Goal: Information Seeking & Learning: Learn about a topic

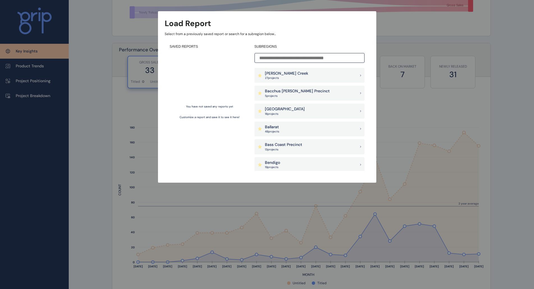
click at [78, 53] on div "Load Report Select from a previously saved report or search for a subregion bel…" at bounding box center [267, 85] width 534 height 171
click at [304, 57] on input at bounding box center [309, 58] width 110 height 10
click at [215, 114] on div "You have not saved any reports yet Customize a report and save it to see it her…" at bounding box center [210, 112] width 80 height 118
click at [209, 116] on p "Customize a report and save it to see it here!" at bounding box center [209, 117] width 60 height 4
click at [185, 116] on p "Customize a report and save it to see it here!" at bounding box center [209, 117] width 60 height 4
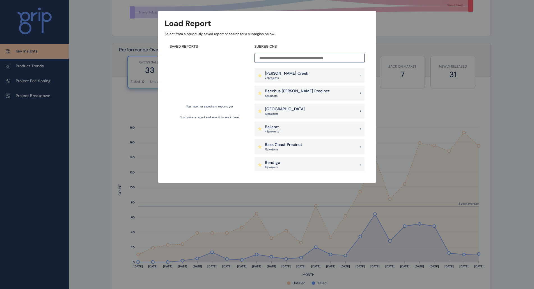
click at [203, 106] on p "You have not saved any reports yet" at bounding box center [209, 107] width 47 height 4
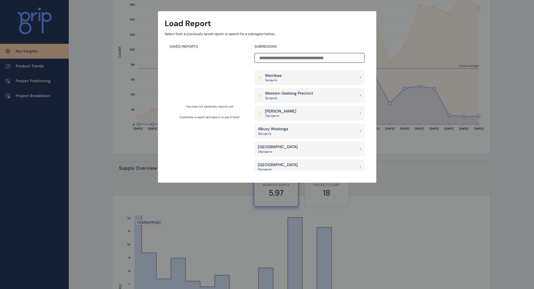
scroll to position [365, 0]
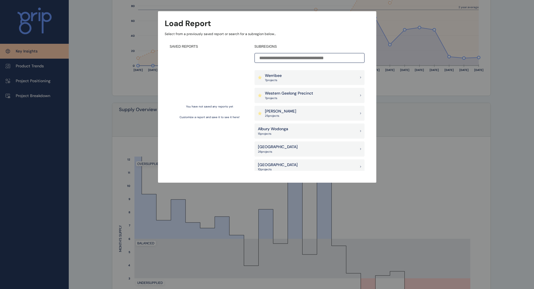
drag, startPoint x: 101, startPoint y: 91, endPoint x: 118, endPoint y: 94, distance: 17.3
click at [103, 91] on div "Load Report Select from a previously saved report or search for a subregion bel…" at bounding box center [267, 85] width 534 height 171
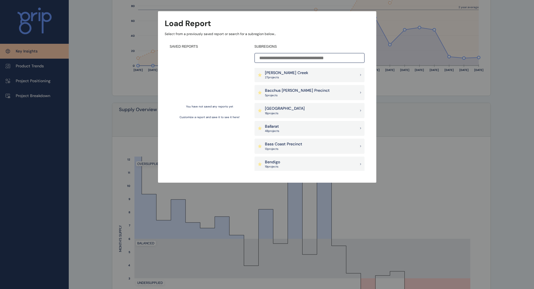
scroll to position [0, 0]
click at [318, 77] on div "[PERSON_NAME] Creek 27 project s" at bounding box center [309, 75] width 110 height 15
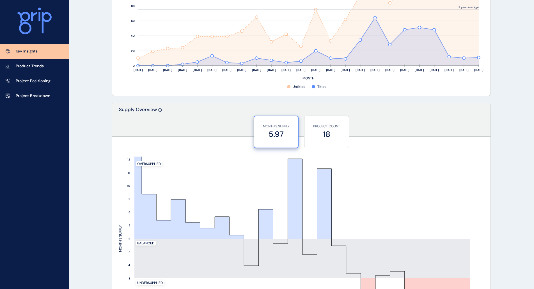
scroll to position [289, 0]
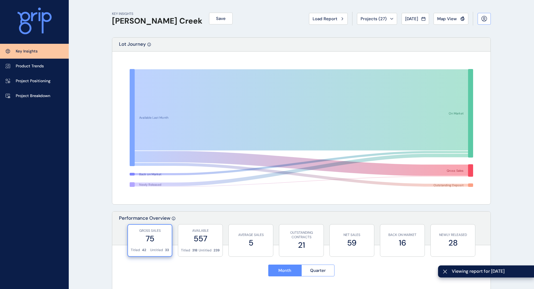
click at [480, 20] on button at bounding box center [483, 19] width 13 height 12
click at [336, 19] on div "Load Report" at bounding box center [327, 19] width 31 height 6
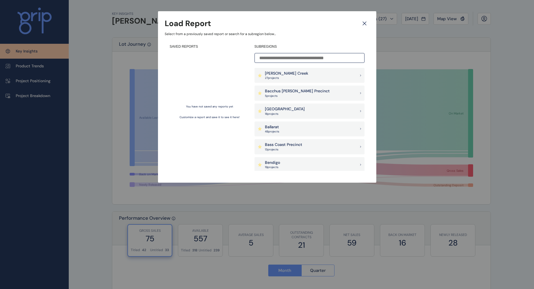
click at [366, 24] on icon at bounding box center [364, 24] width 10 height 10
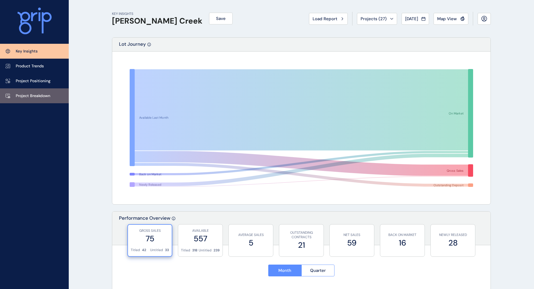
click at [33, 95] on p "Project Breakdown" at bounding box center [33, 96] width 34 height 6
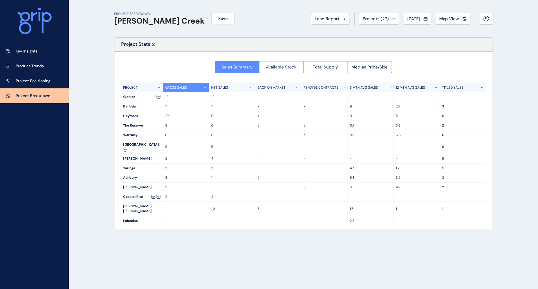
click at [282, 69] on span "Available Stock" at bounding box center [281, 67] width 31 height 6
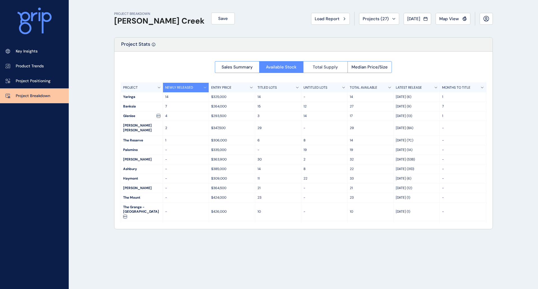
click at [328, 69] on span "Total Supply" at bounding box center [325, 67] width 25 height 6
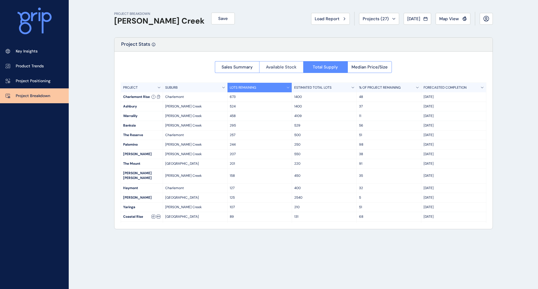
click at [284, 64] on span "Available Stock" at bounding box center [281, 67] width 31 height 6
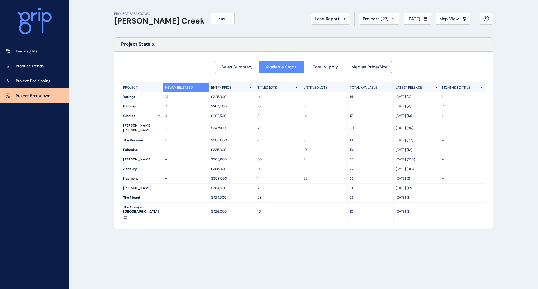
click at [234, 67] on span "Sales Summary" at bounding box center [237, 67] width 31 height 6
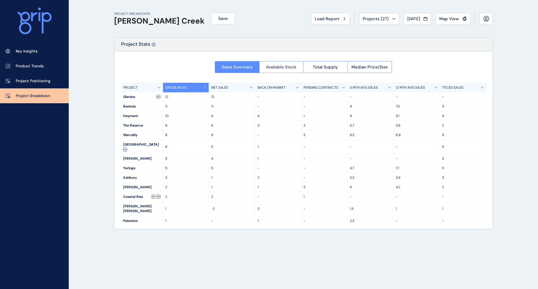
click at [282, 71] on button "Available Stock" at bounding box center [281, 67] width 44 height 12
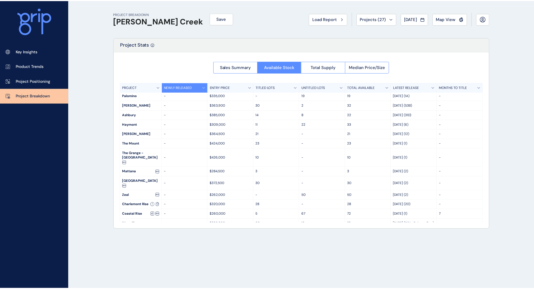
scroll to position [64, 0]
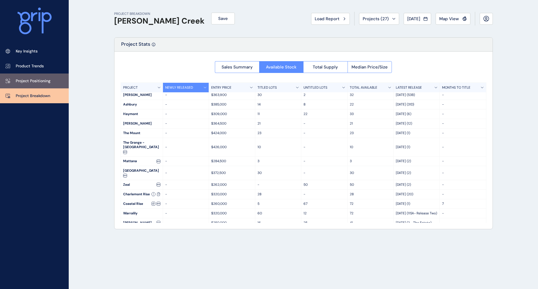
click at [19, 81] on p "Project Positioning" at bounding box center [33, 81] width 35 height 6
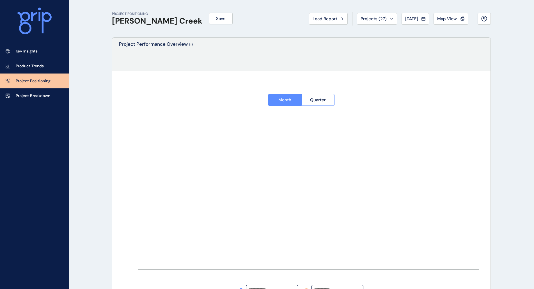
type input "*******"
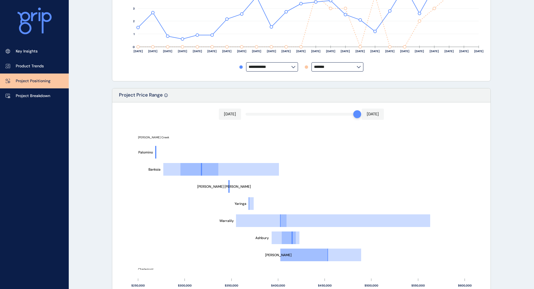
scroll to position [224, 0]
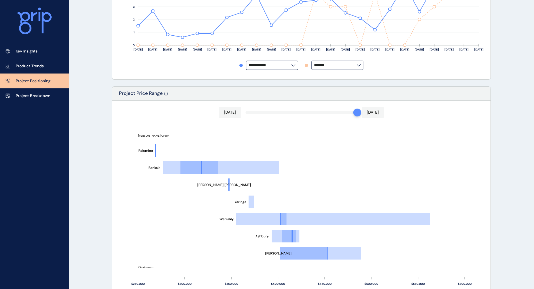
click at [291, 64] on input "**********" at bounding box center [269, 65] width 43 height 4
click at [87, 102] on div "PROJECT POSITIONING [PERSON_NAME] Creek Save Load Report Projects ( 27 ) [DATE]…" at bounding box center [267, 164] width 534 height 777
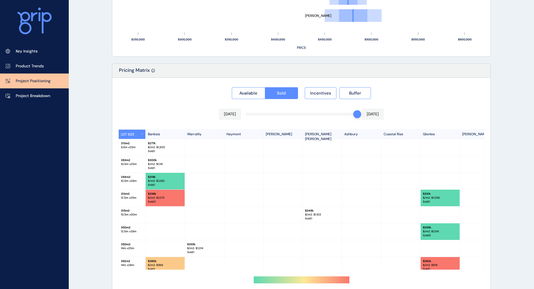
scroll to position [488, 0]
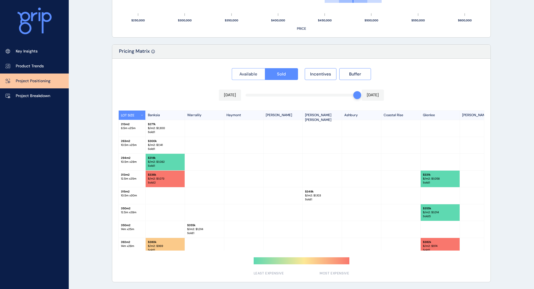
click at [244, 72] on span "Available" at bounding box center [248, 74] width 18 height 6
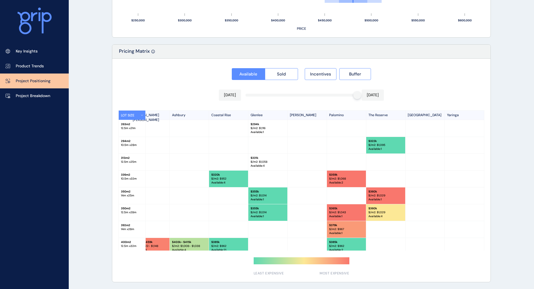
scroll to position [0, 0]
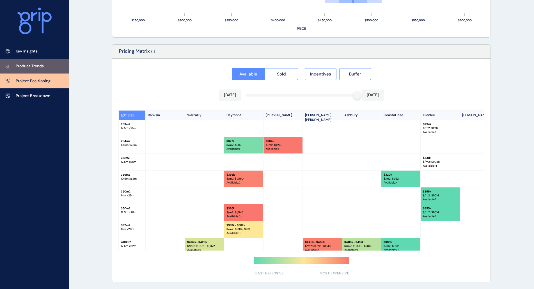
click at [27, 66] on p "Product Trends" at bounding box center [30, 66] width 28 height 6
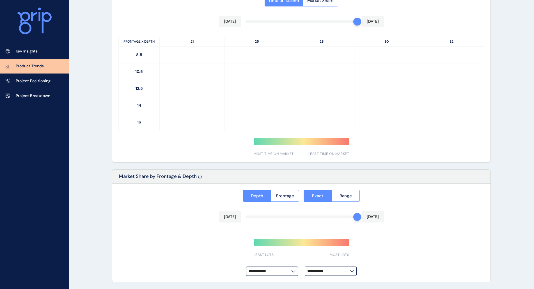
type input "**********"
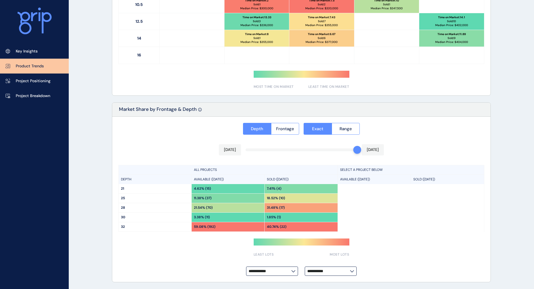
scroll to position [227, 0]
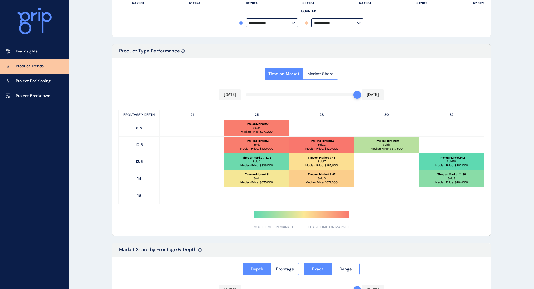
click at [326, 76] on span "Market Share" at bounding box center [320, 74] width 26 height 6
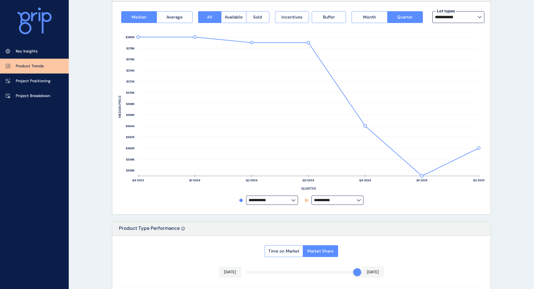
scroll to position [0, 0]
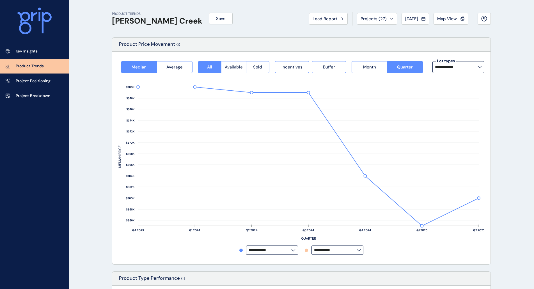
click at [237, 71] on button "Available" at bounding box center [233, 67] width 25 height 12
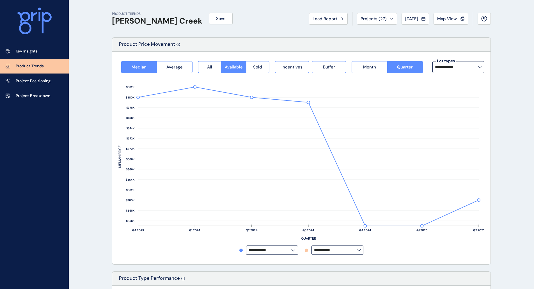
click at [462, 67] on input "**********" at bounding box center [456, 67] width 43 height 4
click at [332, 23] on button "Load Report" at bounding box center [328, 19] width 39 height 12
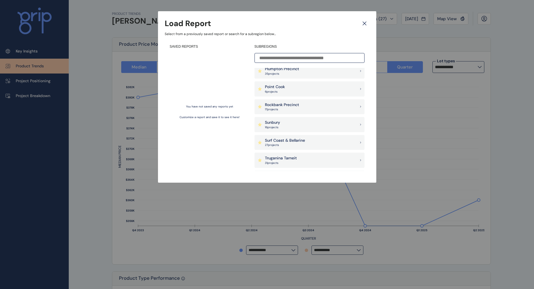
scroll to position [421, 0]
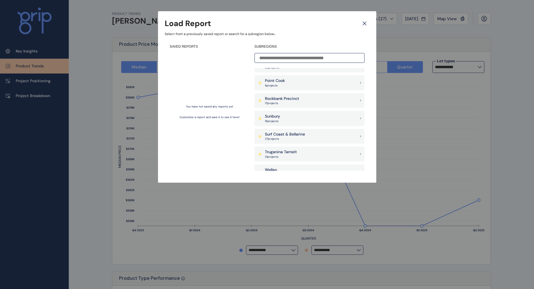
click at [294, 120] on div "Sunbury 16 project s" at bounding box center [309, 118] width 110 height 15
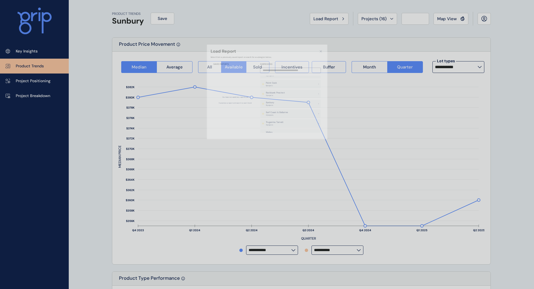
type input "**********"
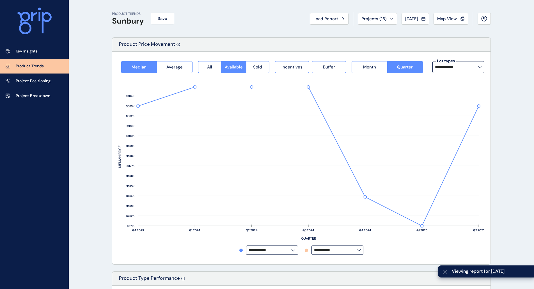
click at [474, 65] on input "**********" at bounding box center [456, 67] width 43 height 4
click at [461, 97] on div "12.5m x 28m 69 lots sold" at bounding box center [458, 97] width 52 height 14
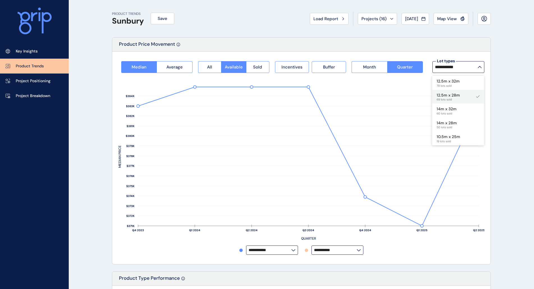
type input "**********"
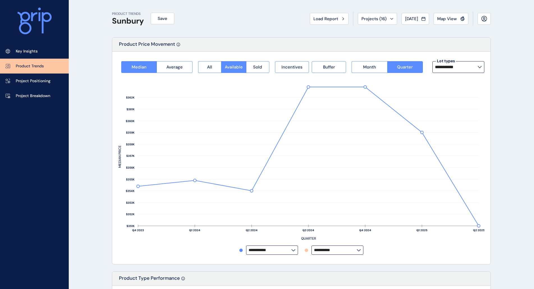
click at [257, 69] on span "Sold" at bounding box center [257, 67] width 9 height 6
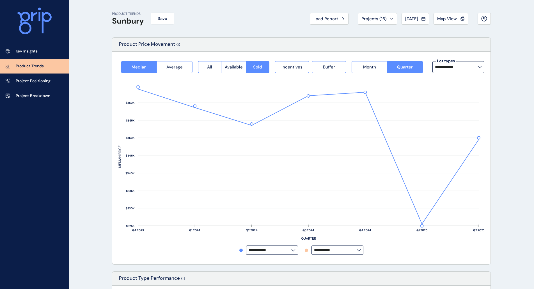
click at [180, 72] on button "Average" at bounding box center [174, 67] width 36 height 12
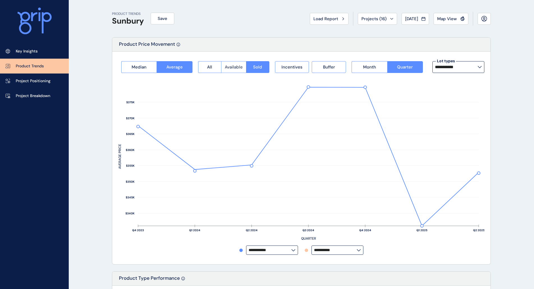
click at [230, 68] on span "Available" at bounding box center [234, 67] width 18 height 6
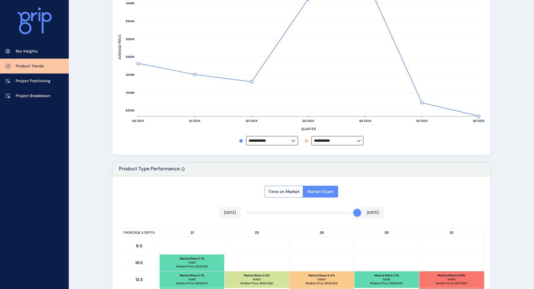
scroll to position [59, 0]
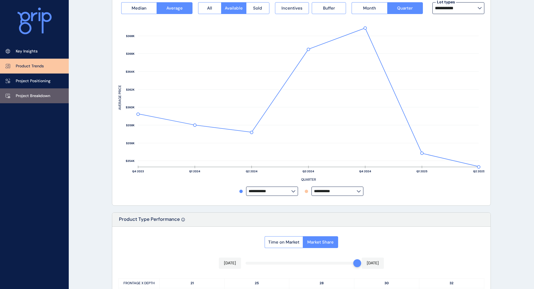
click at [49, 99] on link "Project Breakdown" at bounding box center [34, 95] width 69 height 15
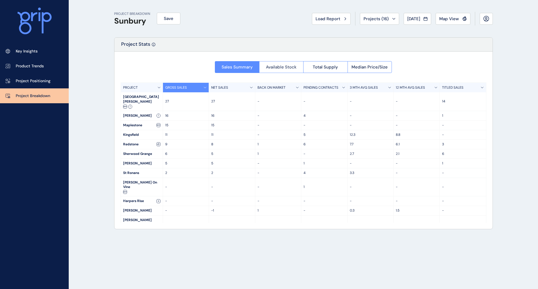
click at [280, 66] on span "Available Stock" at bounding box center [281, 67] width 31 height 6
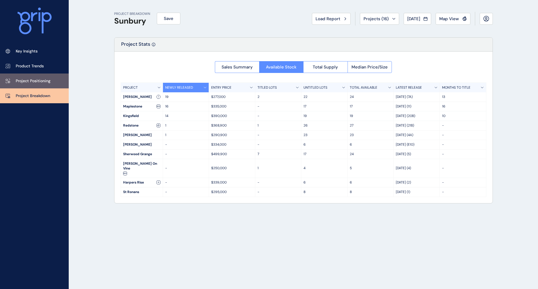
click at [47, 78] on p "Project Positioning" at bounding box center [33, 81] width 35 height 6
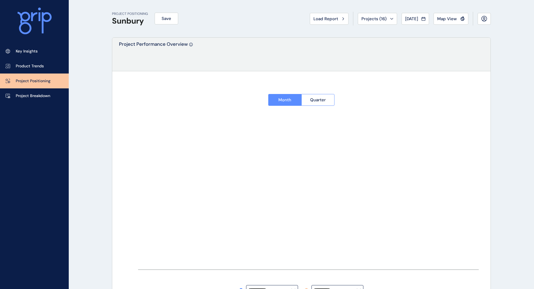
type input "**********"
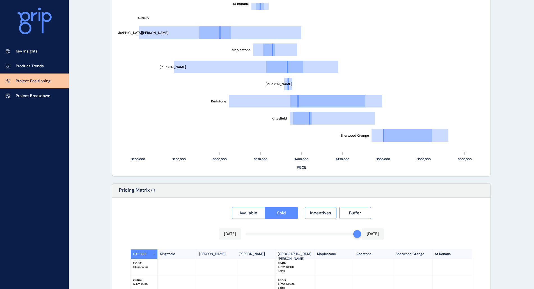
scroll to position [449, 0]
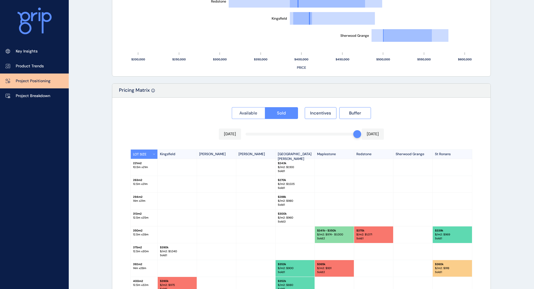
click at [252, 115] on span "Available" at bounding box center [248, 113] width 18 height 6
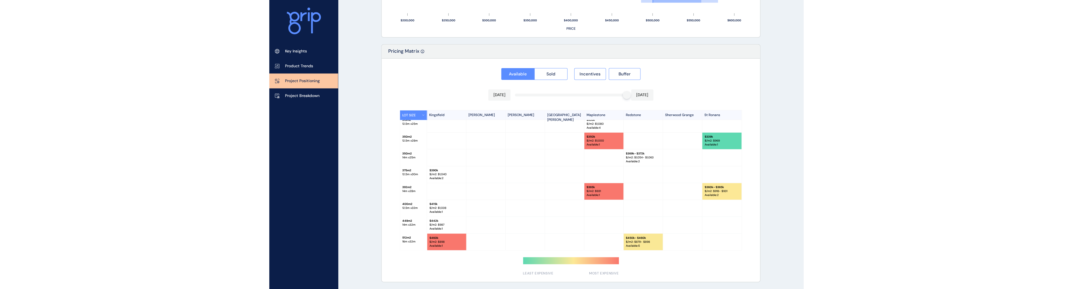
scroll to position [487, 0]
